Goal: Task Accomplishment & Management: Manage account settings

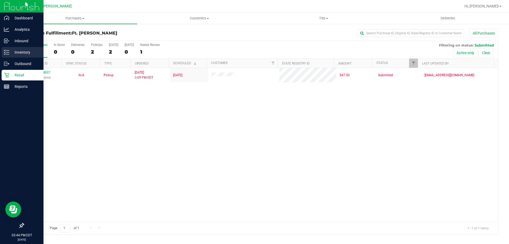
click at [27, 52] on p "Inventory" at bounding box center [25, 52] width 32 height 6
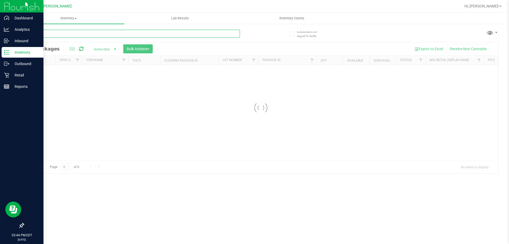
click at [89, 34] on input "text" at bounding box center [131, 34] width 217 height 8
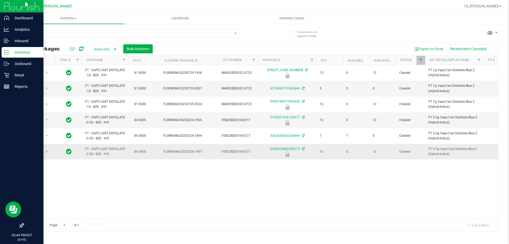
drag, startPoint x: 115, startPoint y: 154, endPoint x: 81, endPoint y: 146, distance: 34.7
copy tr "FT - VAPE CART DISTILLATE - 0.5G - BZK - HYI"
drag, startPoint x: 74, startPoint y: 33, endPoint x: 0, endPoint y: 29, distance: 74.4
click at [0, 29] on div "Dashboard Analytics Inbound Inventory Outbound Retail Reports 05:44 PM EDT [DAT…" at bounding box center [254, 122] width 509 height 244
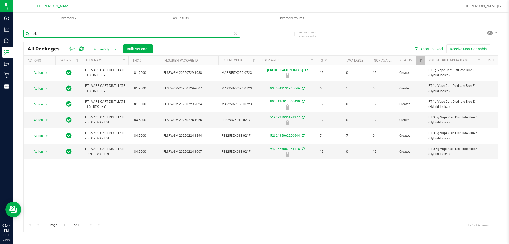
paste input "FT - VAPE CART DISTILLATE - 0.5G - BZK - HYI"
type input "FT - VAPE CART DISTILLATE - 0.5G - BZK - HYI"
click at [142, 47] on span "Bulk Actions" at bounding box center [138, 49] width 23 height 4
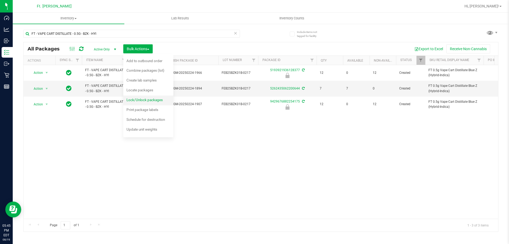
click at [143, 100] on span "Lock/Unlock packages" at bounding box center [144, 100] width 36 height 4
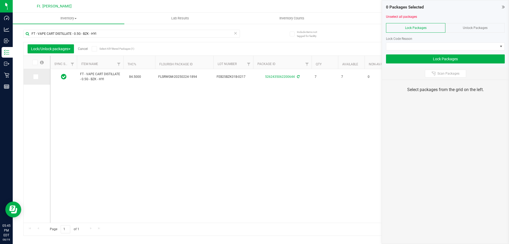
click at [35, 77] on icon at bounding box center [35, 77] width 3 height 0
click at [0, 0] on input "checkbox" at bounding box center [0, 0] width 0 height 0
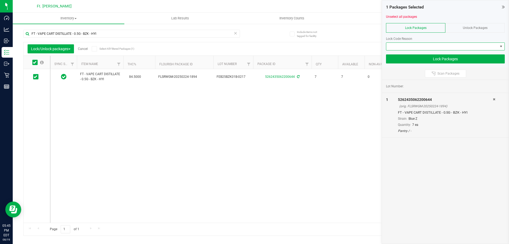
click at [464, 49] on span at bounding box center [442, 46] width 112 height 7
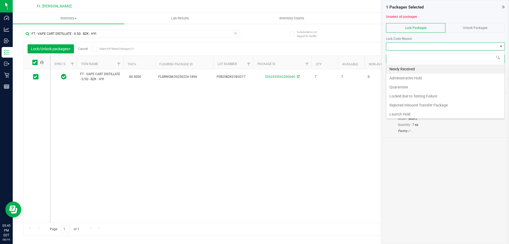
scroll to position [8, 119]
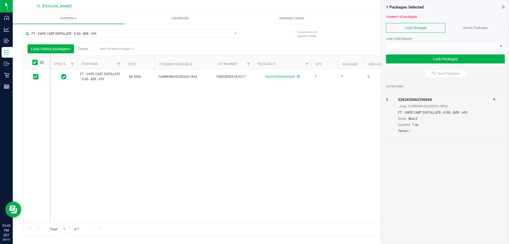
click at [466, 28] on span "Unlock Packages" at bounding box center [475, 28] width 25 height 4
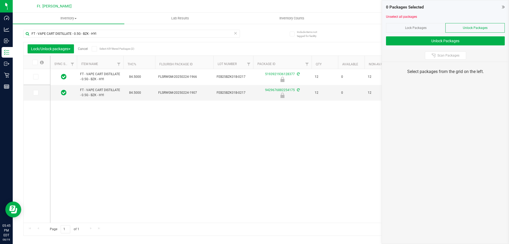
click at [36, 62] on icon at bounding box center [34, 62] width 3 height 0
click at [0, 0] on input "checkbox" at bounding box center [0, 0] width 0 height 0
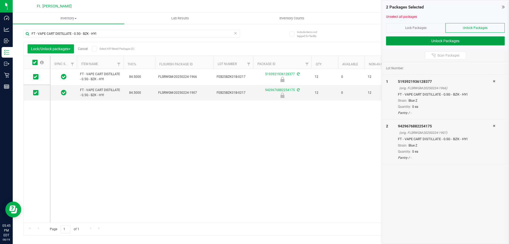
click at [431, 42] on button "Unlock Packages" at bounding box center [445, 40] width 119 height 9
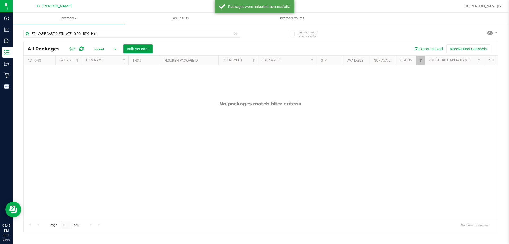
click at [136, 50] on span "Bulk Actions" at bounding box center [138, 49] width 23 height 4
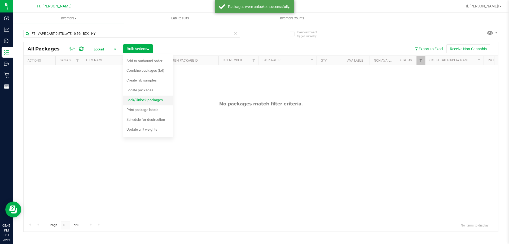
click at [149, 97] on div "Lock/Unlock packages" at bounding box center [147, 100] width 43 height 8
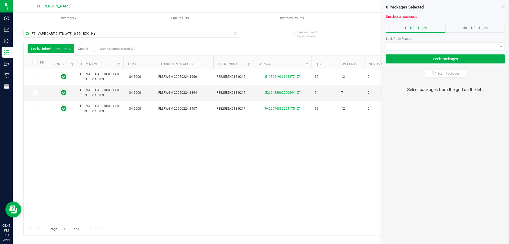
click at [36, 61] on span at bounding box center [34, 62] width 5 height 5
click at [32, 64] on label at bounding box center [38, 62] width 20 height 5
click at [0, 0] on input "checkbox" at bounding box center [0, 0] width 0 height 0
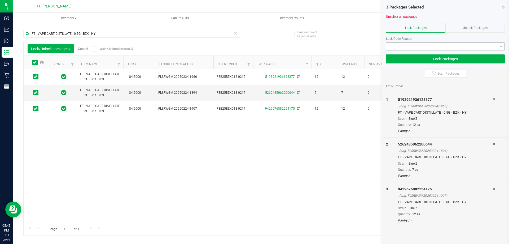
click at [408, 42] on div "Lock Code Reason" at bounding box center [445, 41] width 119 height 18
click at [407, 44] on span at bounding box center [442, 46] width 112 height 7
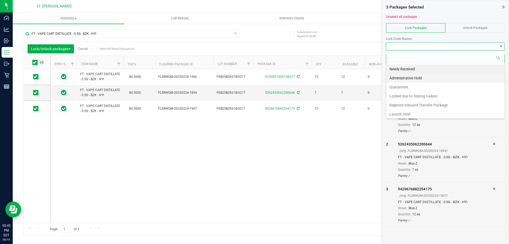
scroll to position [8, 119]
click at [412, 83] on li "Quarantine" at bounding box center [445, 86] width 118 height 9
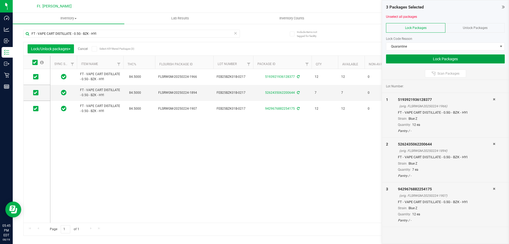
click at [422, 60] on button "Lock Packages" at bounding box center [445, 58] width 119 height 9
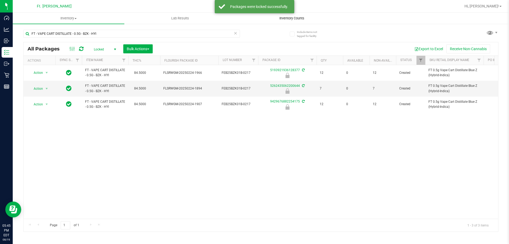
click at [295, 18] on span "Inventory Counts" at bounding box center [291, 18] width 39 height 5
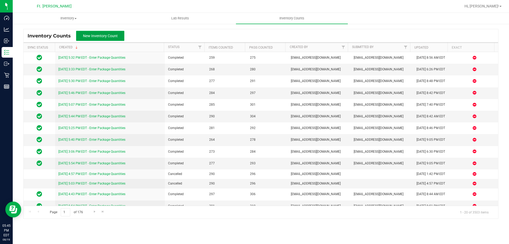
click at [118, 35] on button "New Inventory Count" at bounding box center [100, 36] width 48 height 10
